Goal: Task Accomplishment & Management: Manage account settings

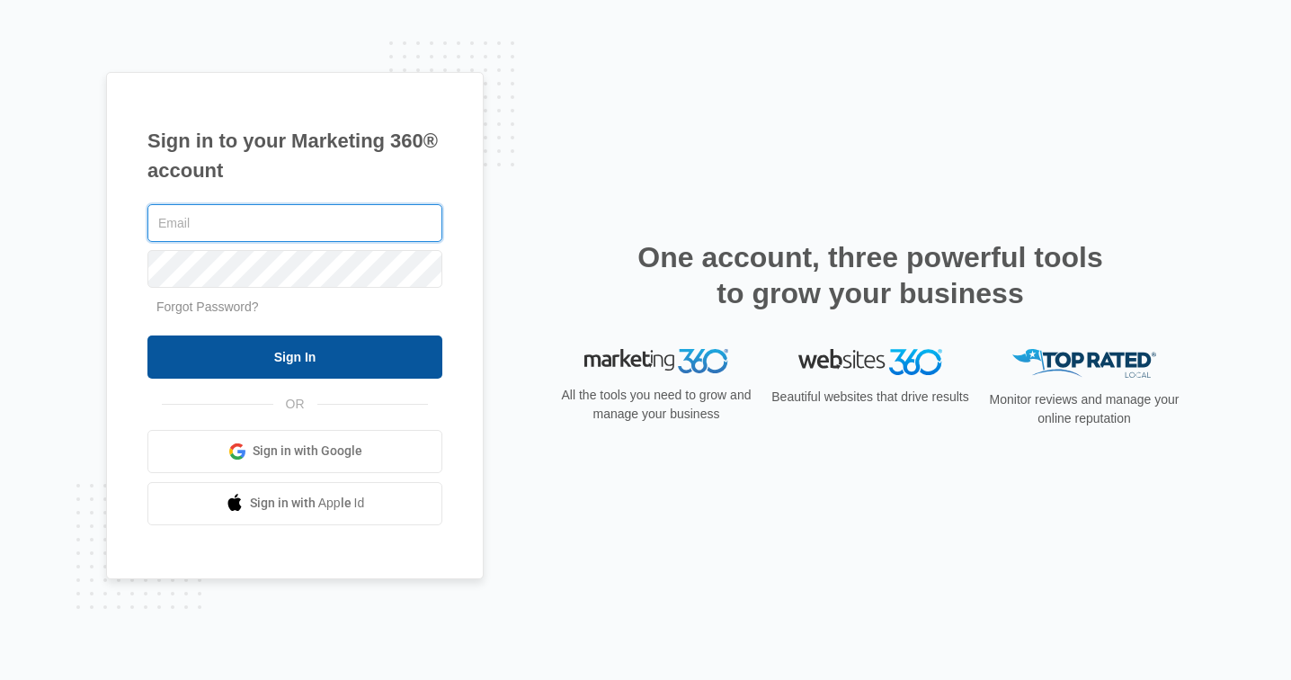
type input "[PERSON_NAME][EMAIL_ADDRESS][DOMAIN_NAME]"
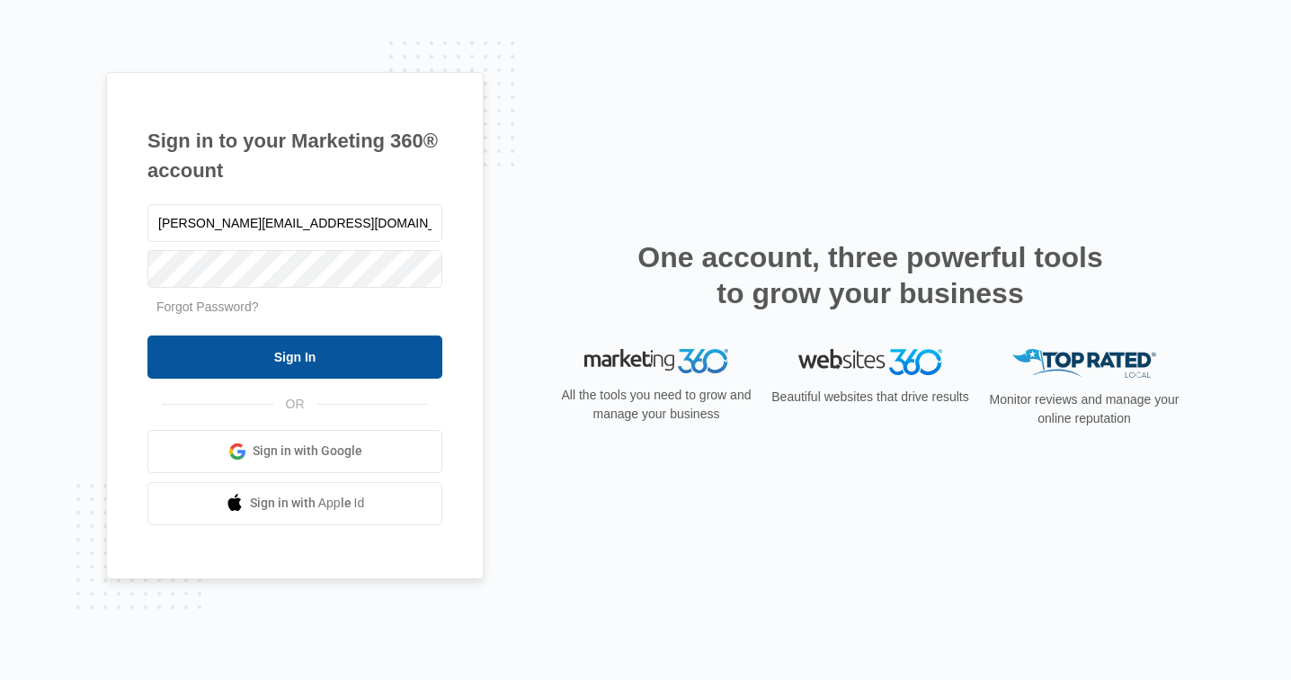
click at [280, 349] on input "Sign In" at bounding box center [294, 356] width 295 height 43
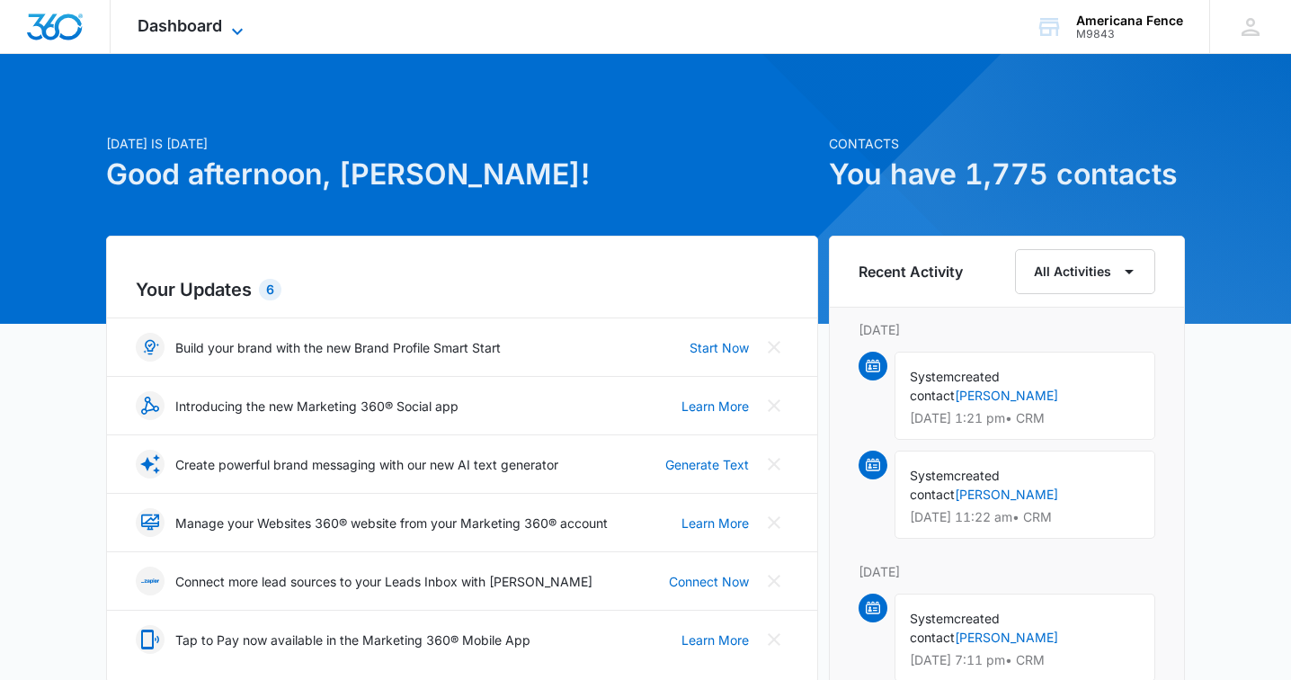
click at [215, 31] on span "Dashboard" at bounding box center [180, 25] width 85 height 19
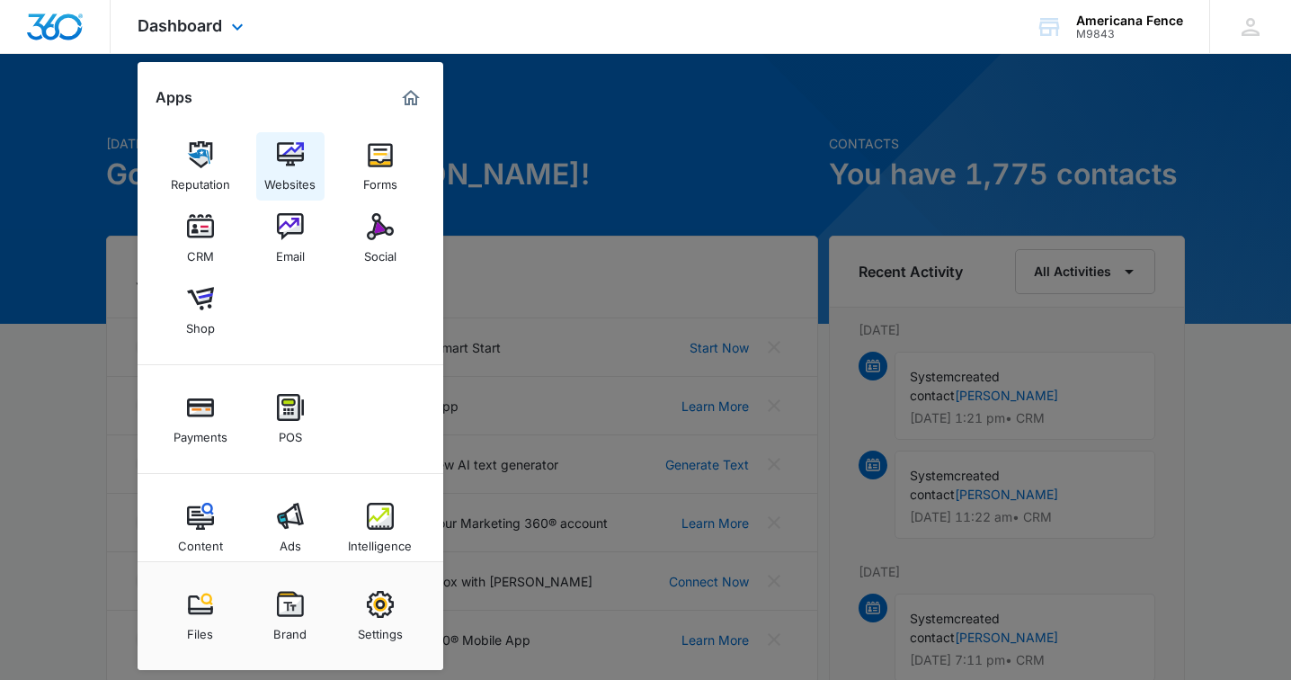
click at [283, 167] on img at bounding box center [290, 154] width 27 height 27
